Goal: Register for event/course

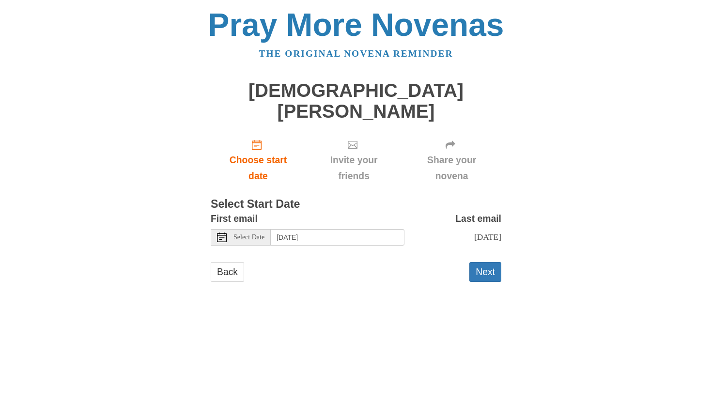
click at [262, 229] on div "Select Date" at bounding box center [241, 237] width 60 height 16
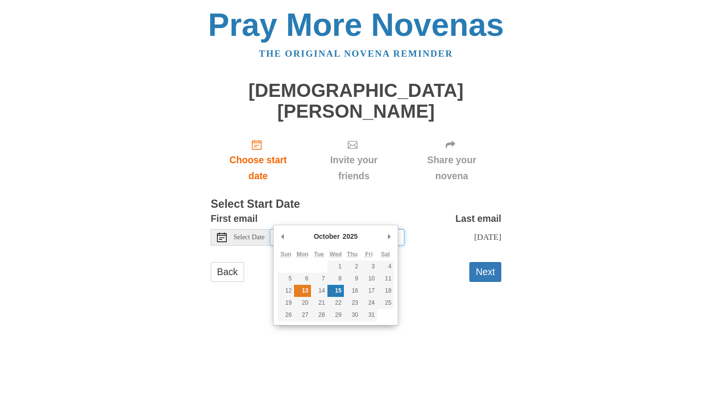
type input "[DATE]"
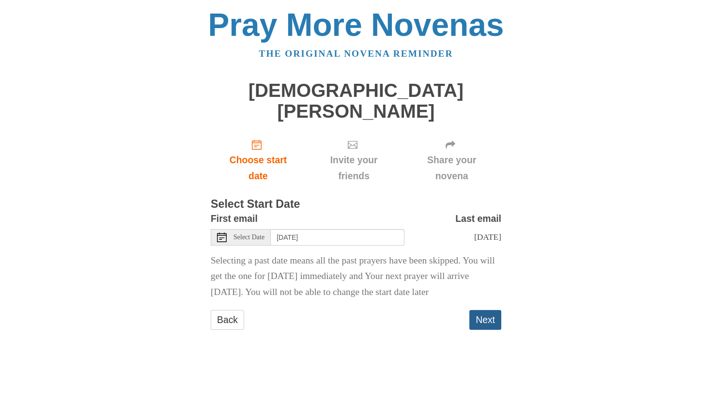
click at [476, 311] on button "Next" at bounding box center [485, 320] width 32 height 20
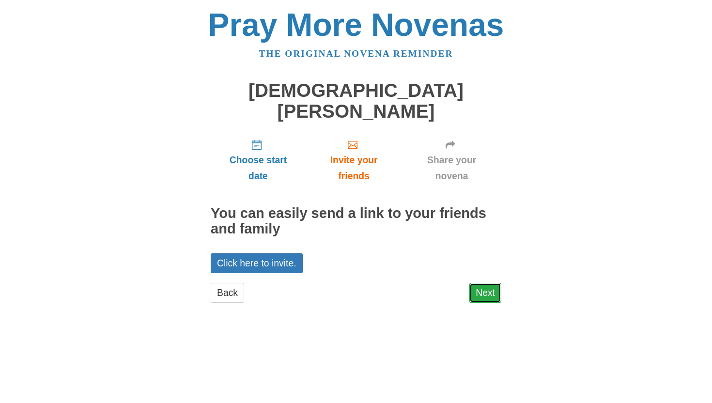
click at [487, 283] on link "Next" at bounding box center [485, 293] width 32 height 20
